Goal: Ask a question

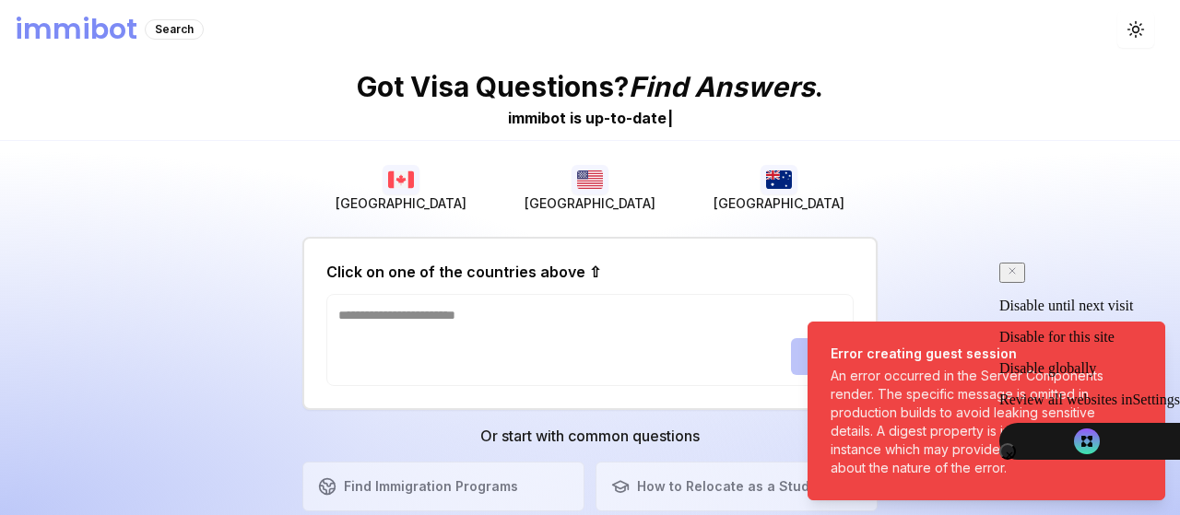
click at [176, 246] on div "Got Visa Questions? Find Answers . immibot is u p - t o - d a t e | Canada USA …" at bounding box center [590, 287] width 1180 height 456
click at [1146, 345] on ol "Error creating guest session An error occurred in the Server Components render.…" at bounding box center [986, 411] width 387 height 208
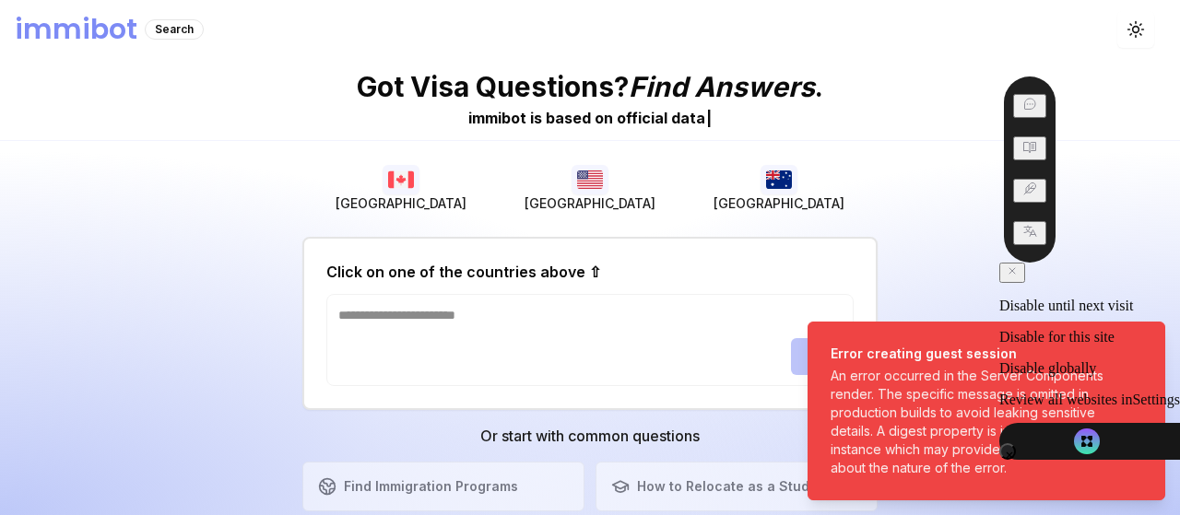
click at [1016, 443] on button at bounding box center [1007, 451] width 17 height 17
click at [1014, 451] on icon at bounding box center [1008, 455] width 9 height 9
click at [1017, 276] on icon at bounding box center [1011, 270] width 11 height 11
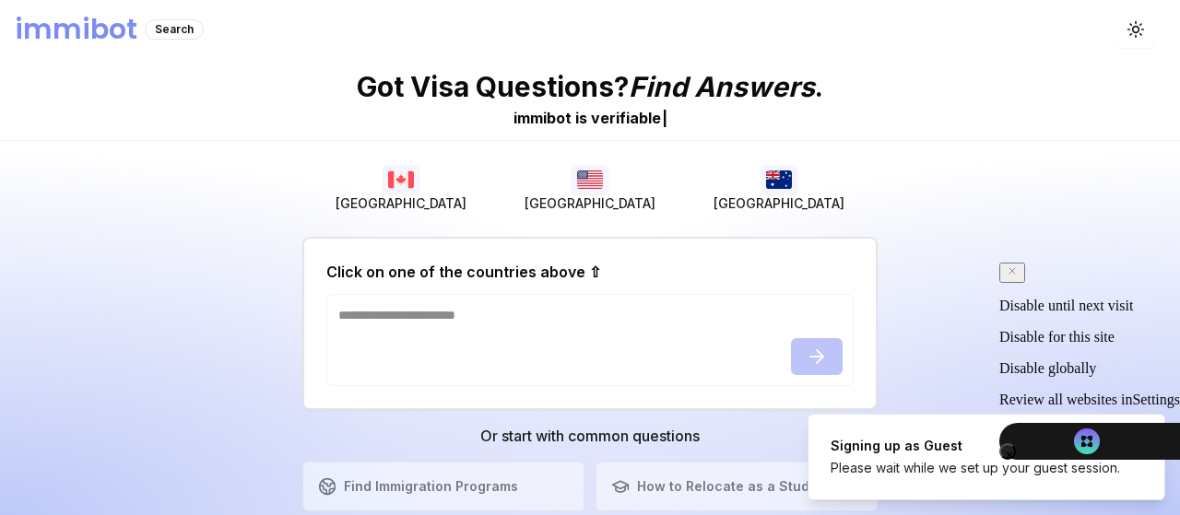
click at [1141, 353] on div "Got Visa Questions? Find Answers . immibot is v e r i f i a b l e | Canada USA …" at bounding box center [590, 287] width 1180 height 456
click at [1063, 477] on li "Signing up as Guest Please wait while we set up your guest session." at bounding box center [986, 457] width 358 height 87
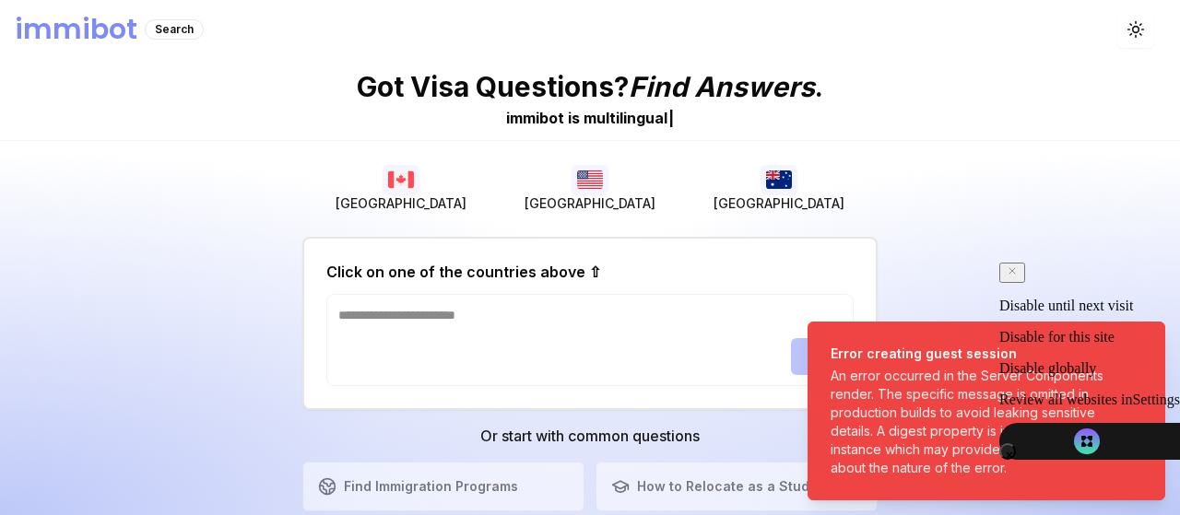
click at [1134, 27] on circle "button" at bounding box center [1136, 30] width 6 height 6
